Goal: Use online tool/utility

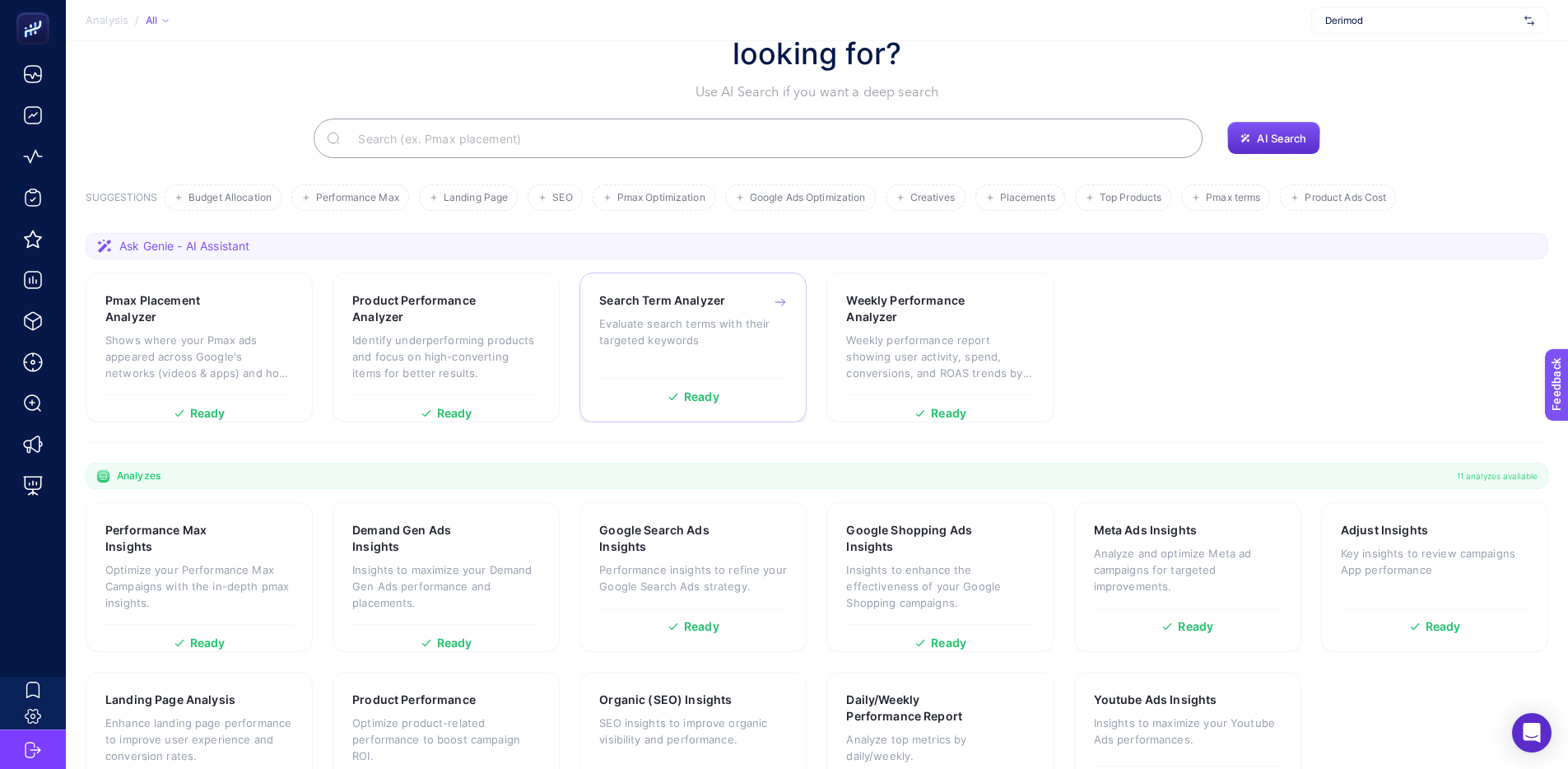
scroll to position [96, 0]
click at [710, 350] on div "Search Term Analyzer Evaluate search terms with their targeted keywords" at bounding box center [693, 329] width 188 height 78
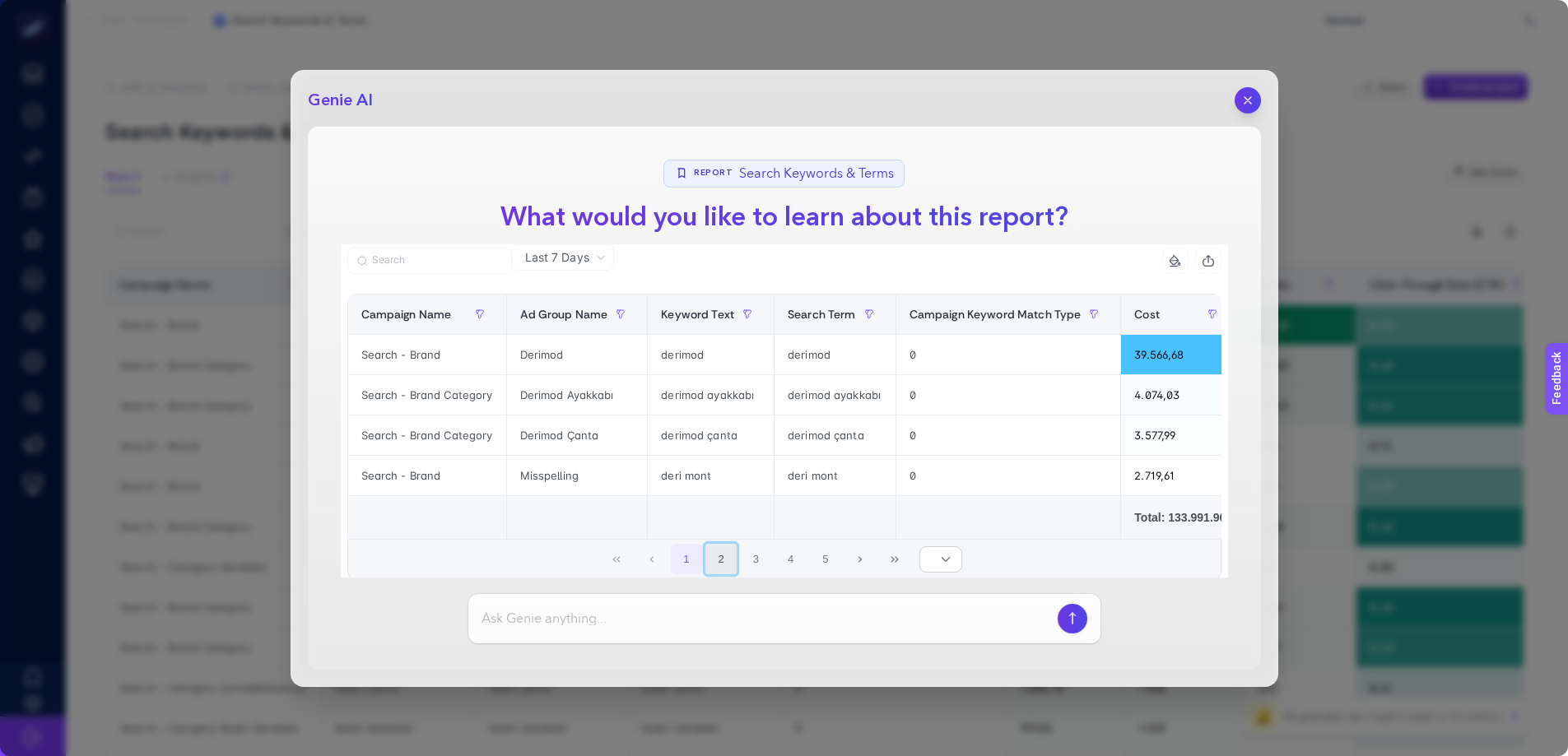
drag, startPoint x: 712, startPoint y: 564, endPoint x: 727, endPoint y: 566, distance: 15.1
click at [712, 564] on button "2" at bounding box center [720, 559] width 31 height 31
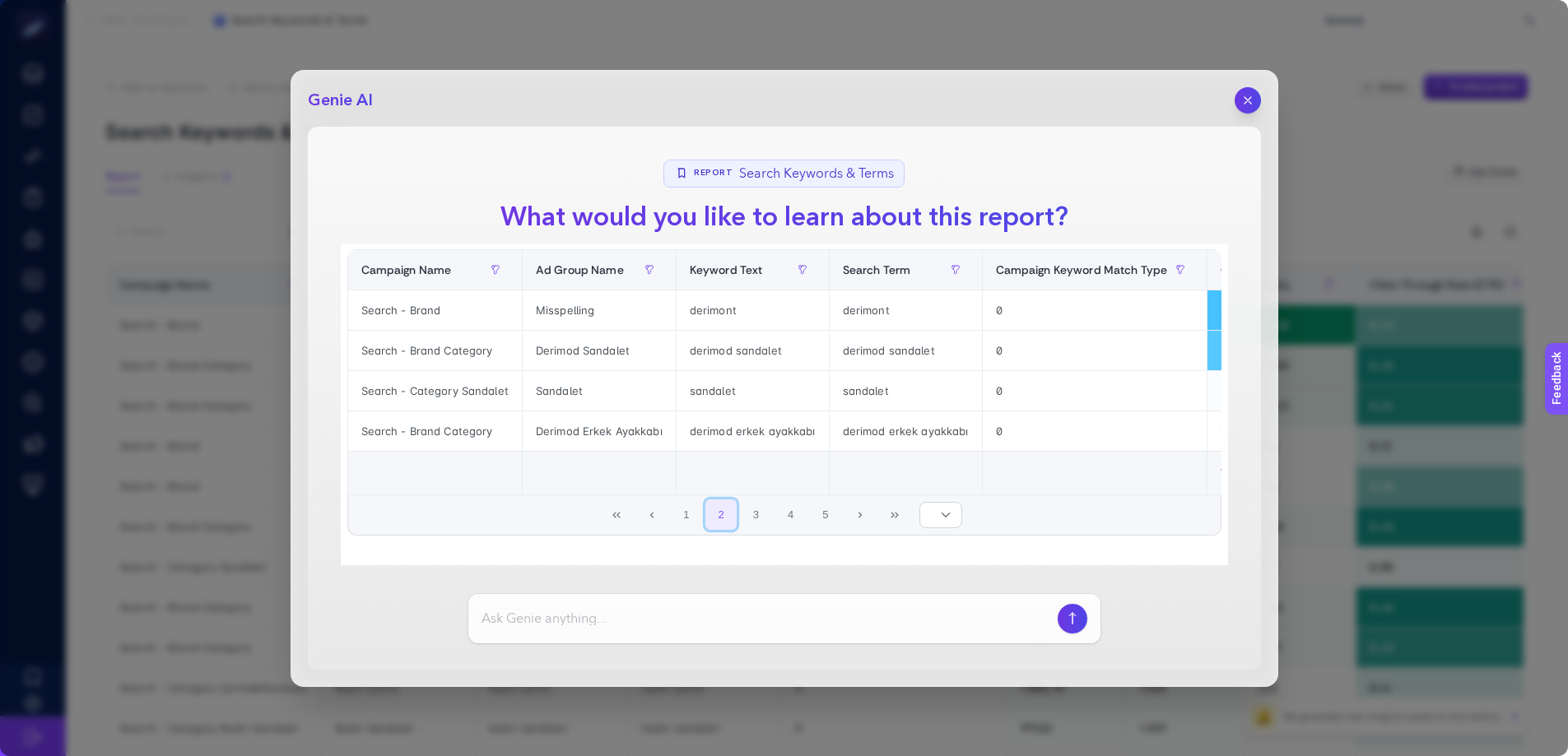
scroll to position [58, 0]
click at [758, 522] on button "3" at bounding box center [756, 514] width 31 height 31
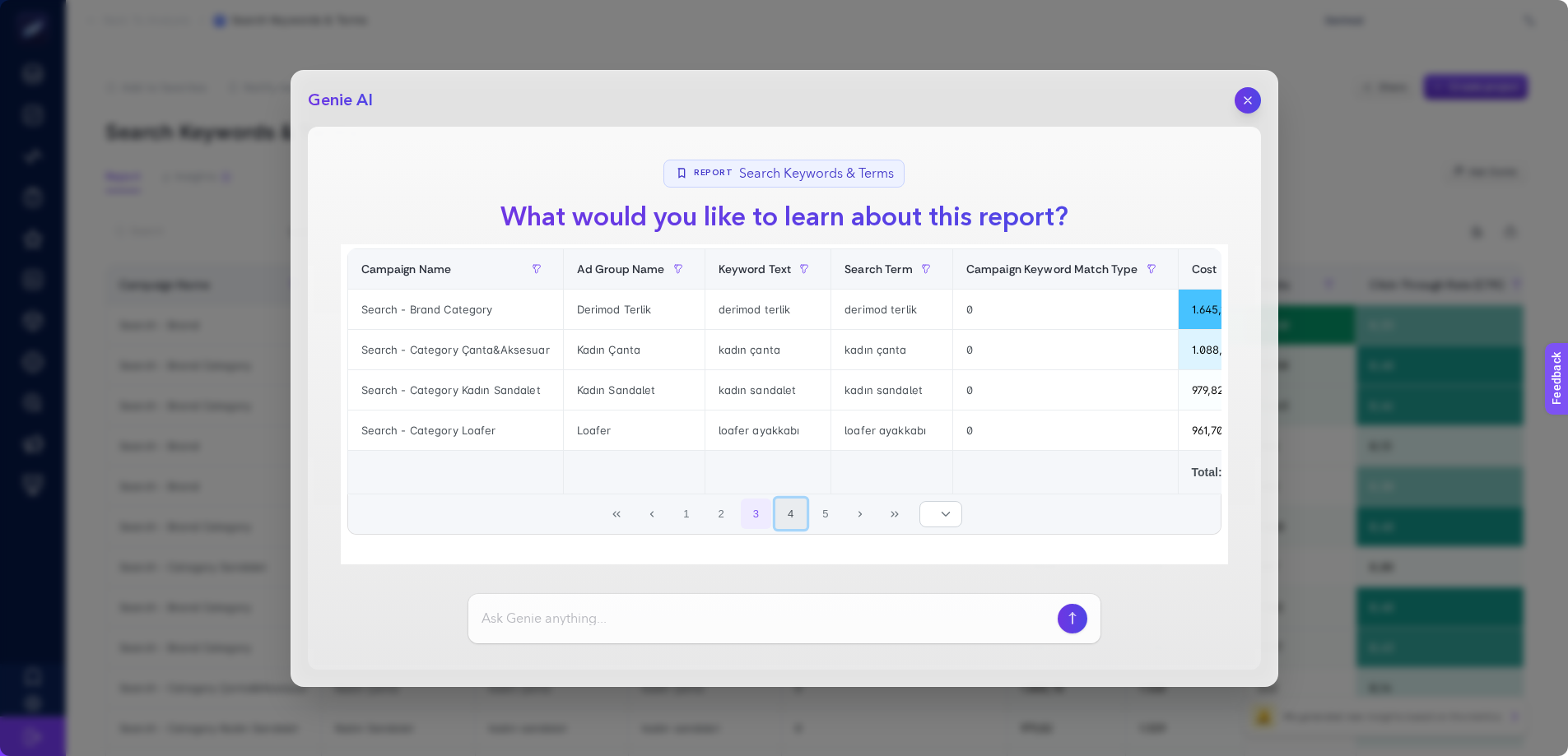
click at [779, 520] on button "4" at bounding box center [790, 514] width 31 height 31
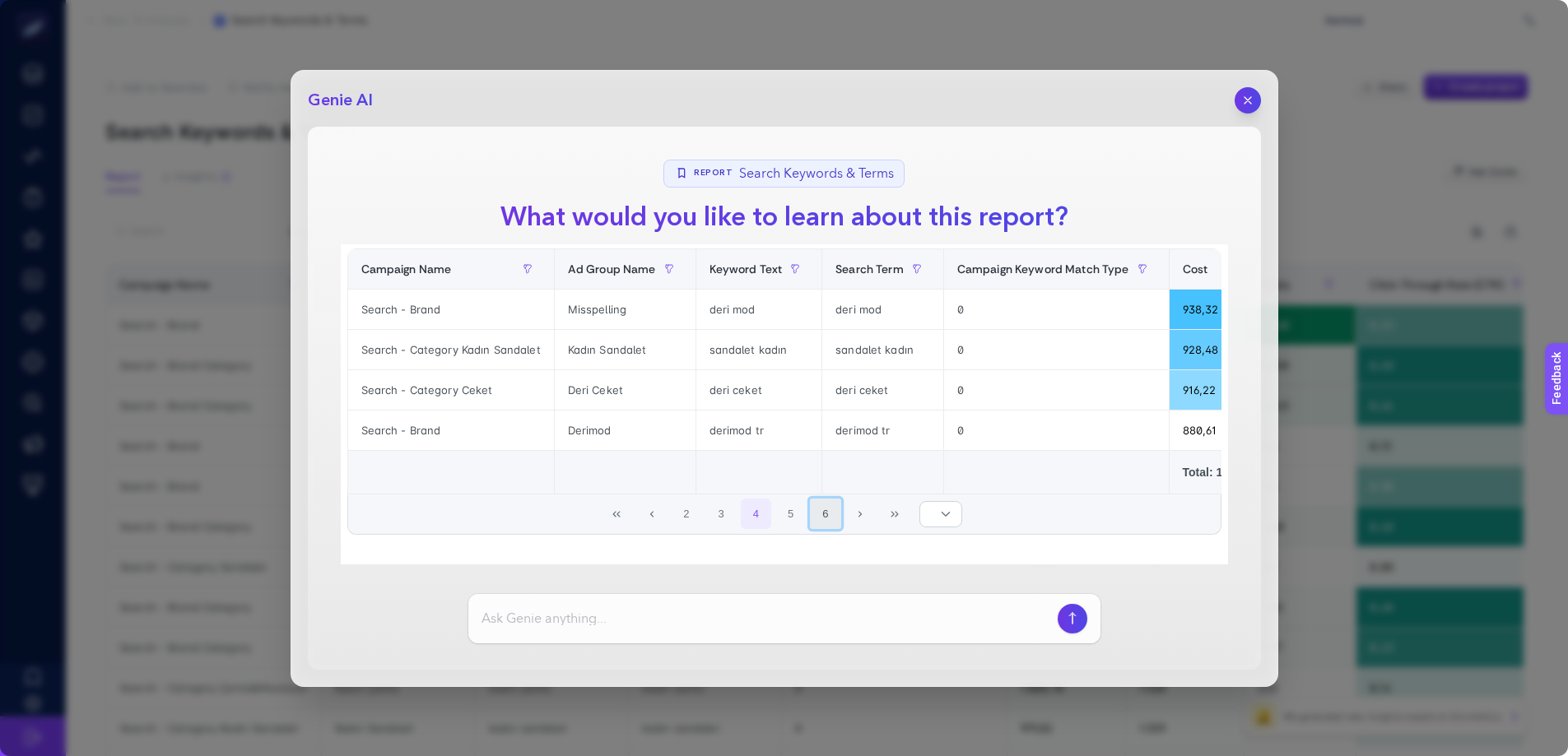
click at [814, 516] on button "6" at bounding box center [825, 514] width 31 height 31
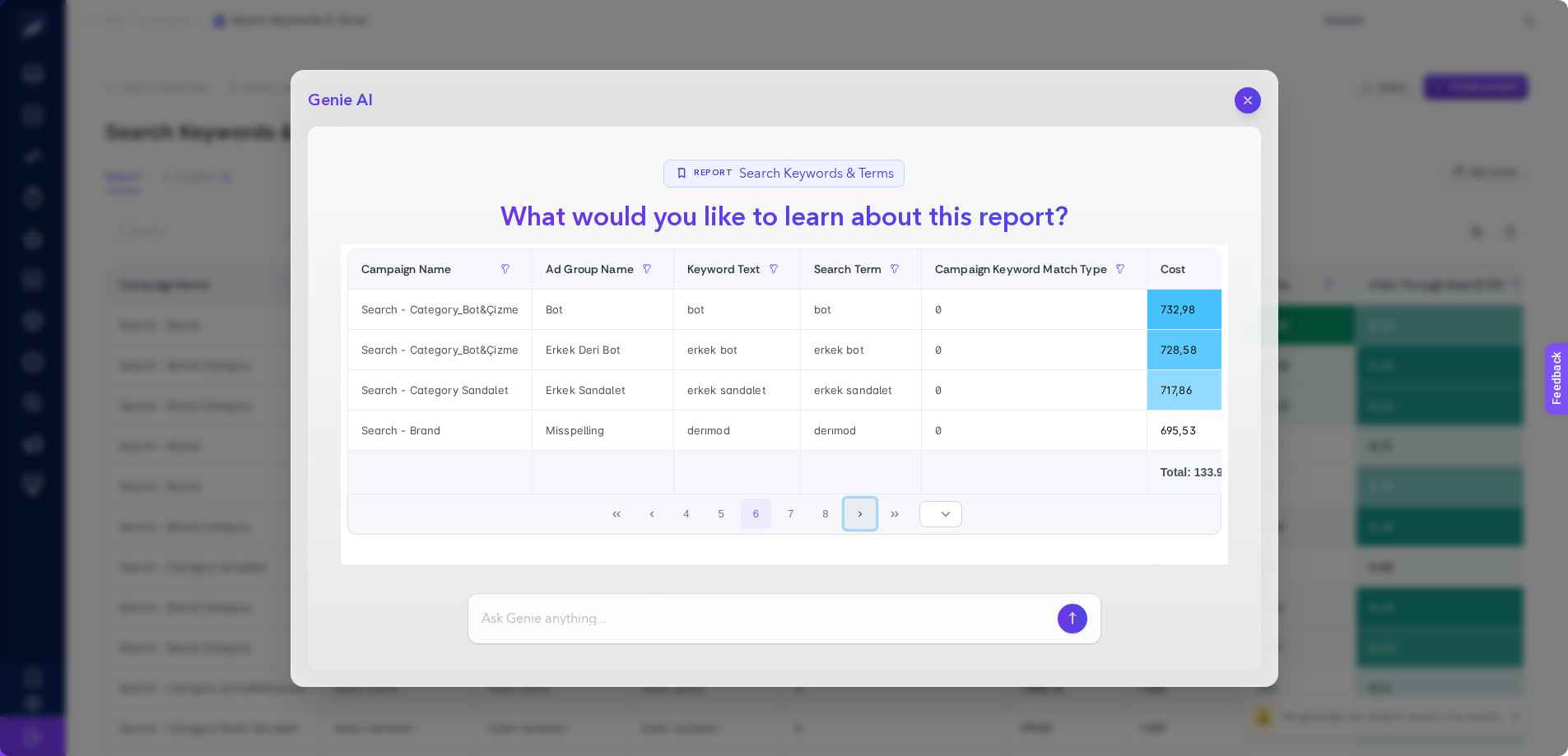
click at [864, 516] on button "Next Page" at bounding box center [860, 514] width 31 height 31
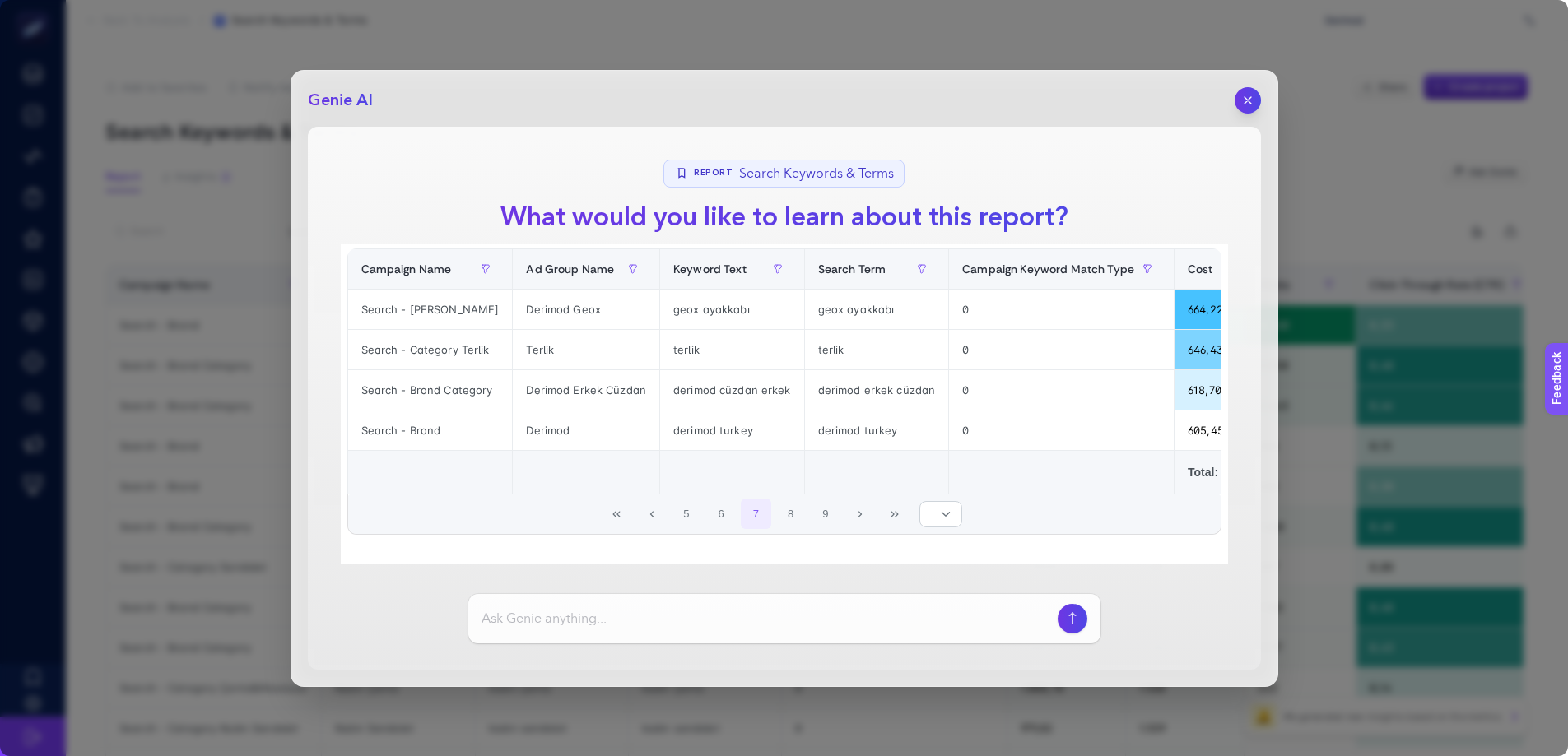
click at [1263, 97] on div "Genie AI Report Search Keywords & Terms What would you like to learn about this…" at bounding box center [784, 378] width 987 height 617
click at [1254, 99] on icon "button" at bounding box center [1248, 100] width 14 height 14
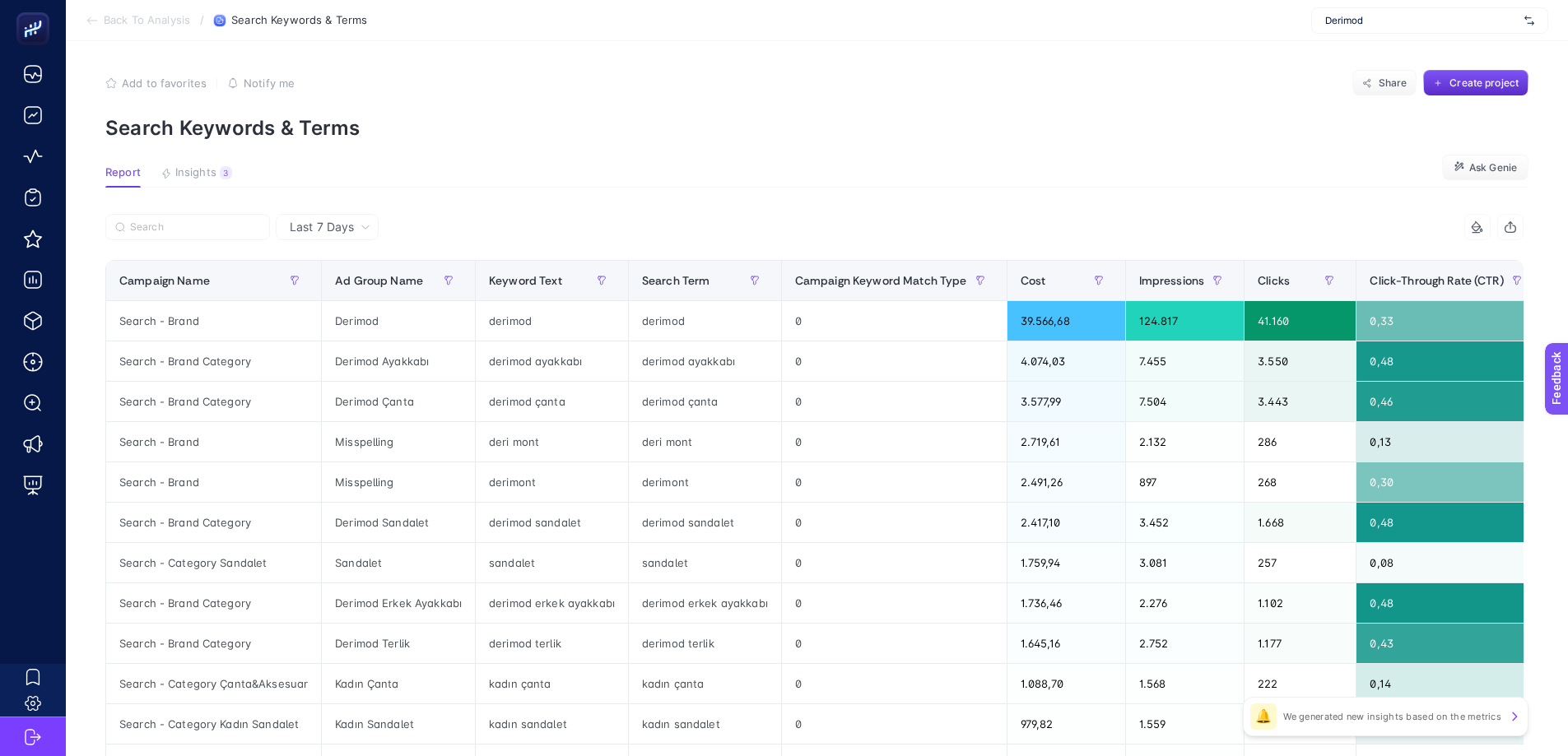
scroll to position [0, 0]
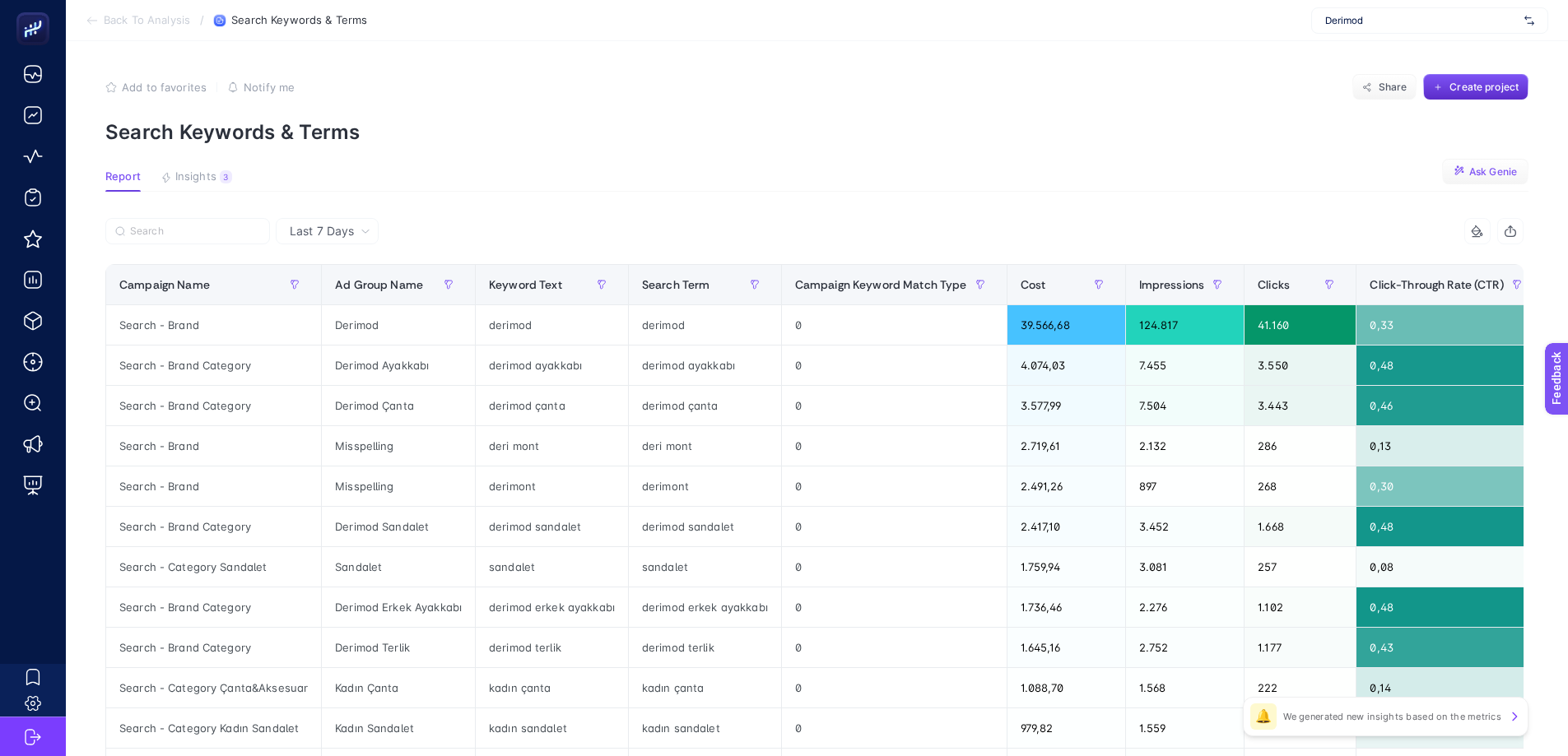
click at [1491, 166] on span "Ask Genie" at bounding box center [1493, 172] width 48 height 13
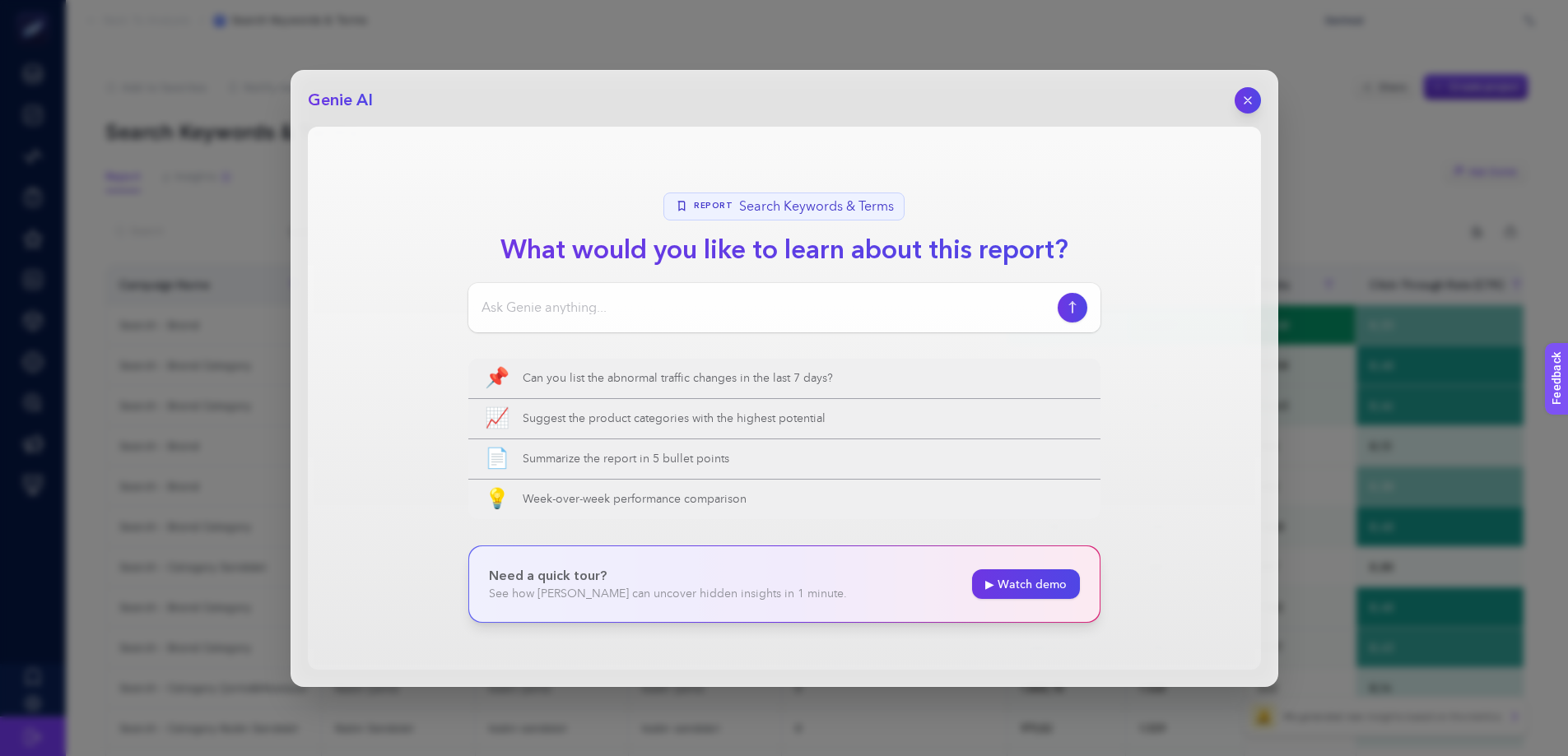
click at [1256, 112] on div at bounding box center [1248, 100] width 26 height 26
click at [1248, 96] on icon "button" at bounding box center [1248, 100] width 14 height 14
